Goal: Communication & Community: Share content

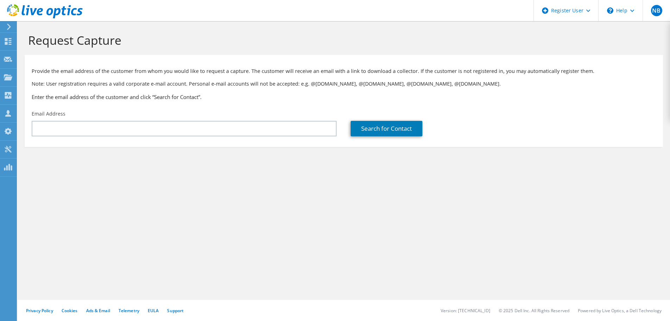
click at [18, 55] on div "NB Dell User Nicolas Basirico Nicolas.Basirico@dell.com Dell My Profile Log Out…" at bounding box center [335, 160] width 670 height 321
click at [19, 50] on section "Request Capture Provide the email address of the customer from whom you would l…" at bounding box center [344, 101] width 653 height 161
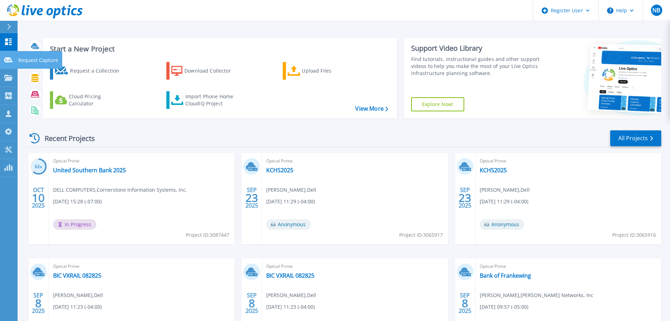
click at [12, 62] on icon at bounding box center [8, 59] width 8 height 5
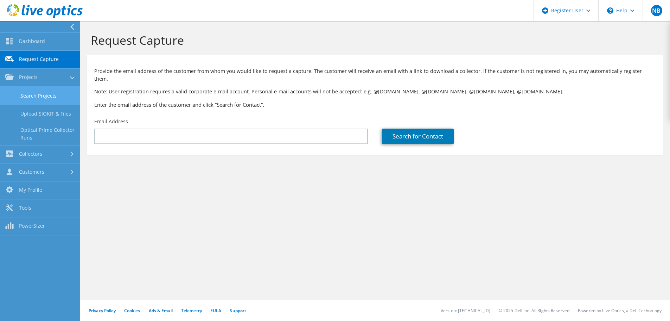
click at [44, 87] on link "Search Projects" at bounding box center [40, 96] width 80 height 18
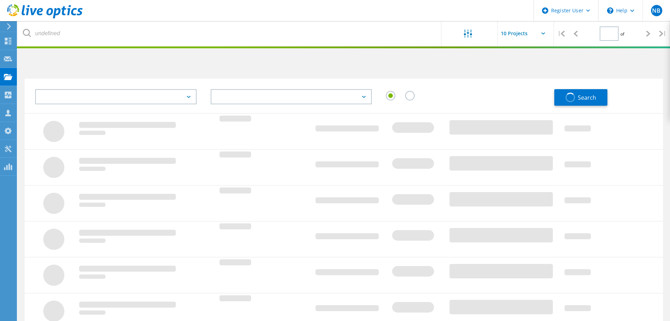
type input "1"
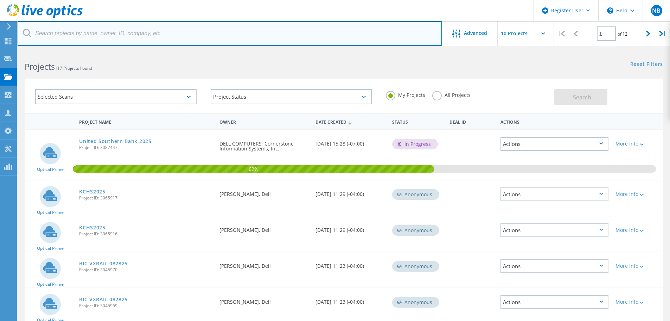
click at [198, 40] on input "text" at bounding box center [230, 33] width 424 height 25
paste input "[EMAIL_ADDRESS][DOMAIN_NAME]"
type input "trichard@murakami-usa.com"
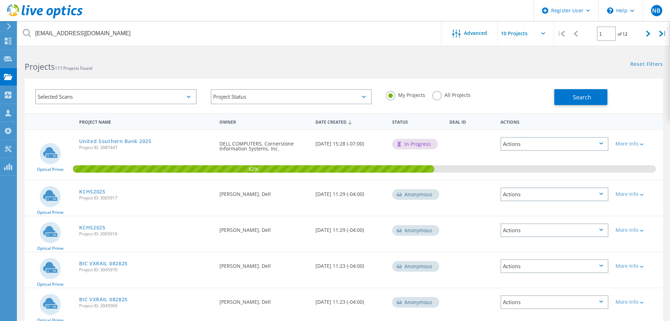
click at [436, 101] on div "My Projects All Projects" at bounding box center [467, 95] width 176 height 26
click at [436, 97] on label "All Projects" at bounding box center [451, 94] width 38 height 7
click at [0, 0] on input "All Projects" at bounding box center [0, 0] width 0 height 0
click at [613, 97] on div "Search" at bounding box center [606, 93] width 105 height 23
click at [595, 97] on button "Search" at bounding box center [580, 97] width 53 height 16
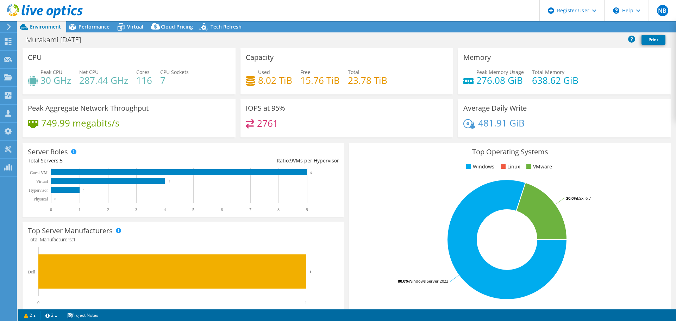
select select "USD"
click at [584, 27] on link "Share" at bounding box center [587, 26] width 29 height 11
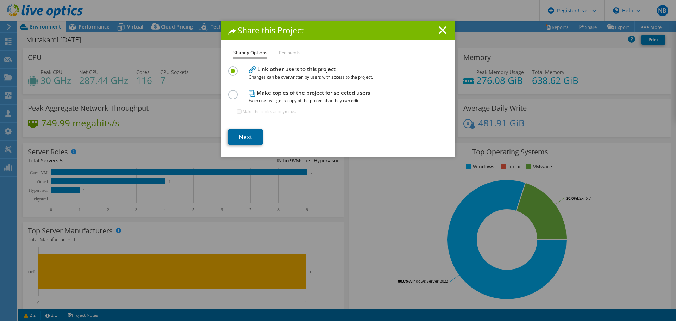
click at [247, 139] on link "Next" at bounding box center [245, 136] width 34 height 15
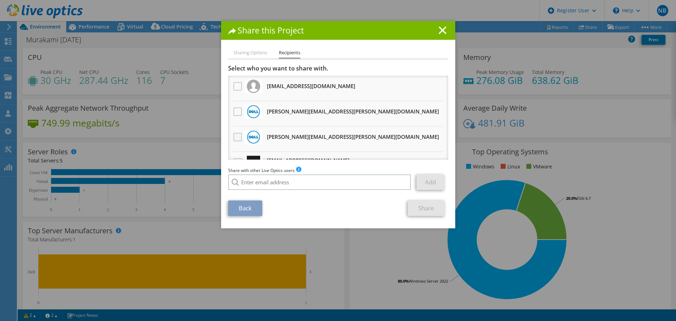
click at [233, 134] on label at bounding box center [238, 137] width 10 height 8
click at [0, 0] on input "checkbox" at bounding box center [0, 0] width 0 height 0
click at [431, 210] on link "Share" at bounding box center [425, 207] width 37 height 15
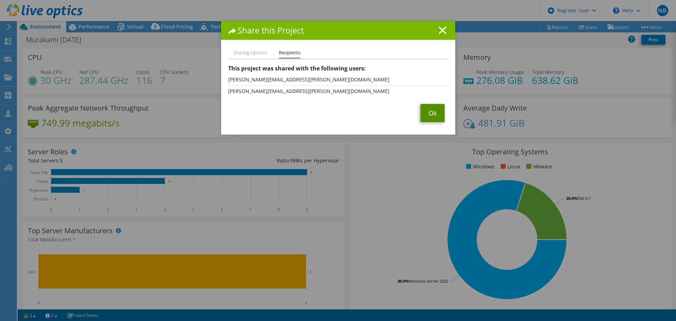
drag, startPoint x: 422, startPoint y: 117, endPoint x: 420, endPoint y: 127, distance: 9.8
click at [422, 117] on link "Ok" at bounding box center [432, 113] width 24 height 18
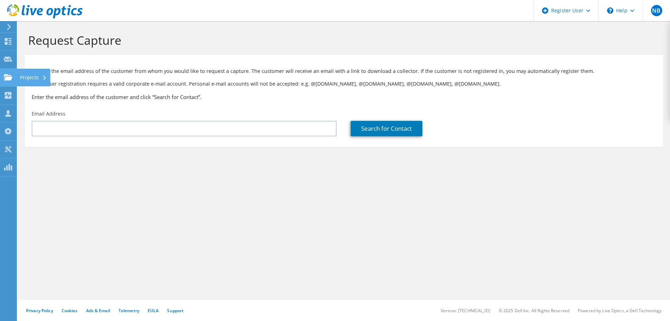
click at [9, 82] on div at bounding box center [8, 78] width 8 height 8
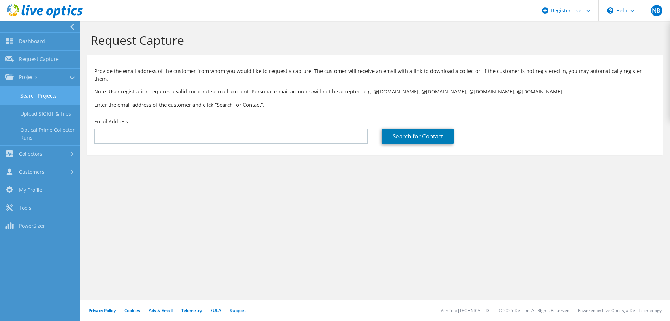
click at [33, 100] on link "Search Projects" at bounding box center [40, 96] width 80 height 18
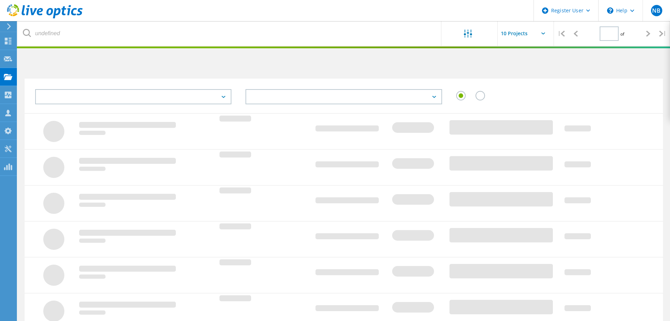
type input "1"
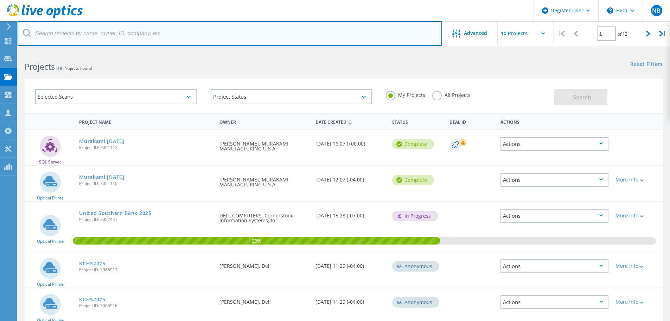
click at [115, 36] on input "text" at bounding box center [230, 33] width 424 height 25
paste input "[PERSON_NAME][EMAIL_ADDRESS][PERSON_NAME][DOMAIN_NAME]"
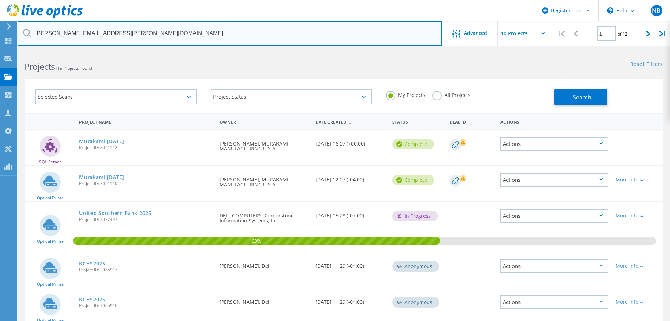
type input "[PERSON_NAME][EMAIL_ADDRESS][PERSON_NAME][DOMAIN_NAME]"
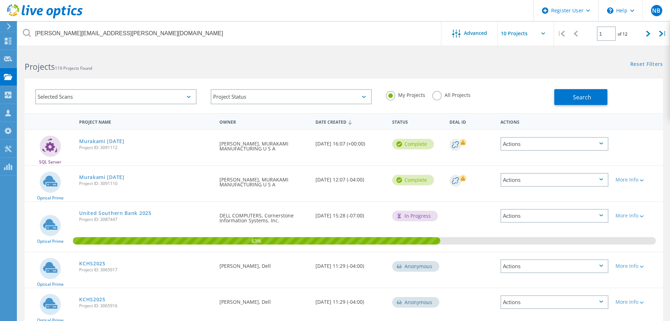
click at [440, 95] on label "All Projects" at bounding box center [451, 94] width 38 height 7
click at [0, 0] on input "All Projects" at bounding box center [0, 0] width 0 height 0
click at [590, 97] on span "Search" at bounding box center [582, 97] width 18 height 8
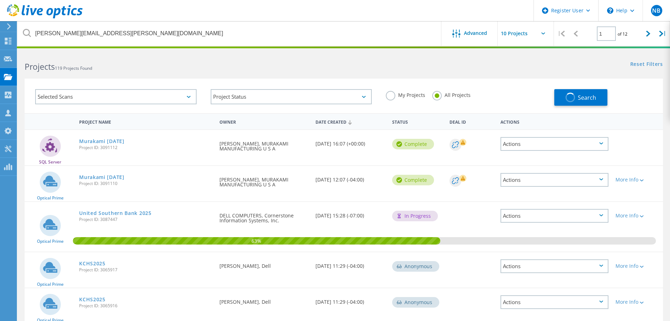
click at [393, 138] on div "Complete" at bounding box center [417, 143] width 57 height 26
